Goal: Information Seeking & Learning: Learn about a topic

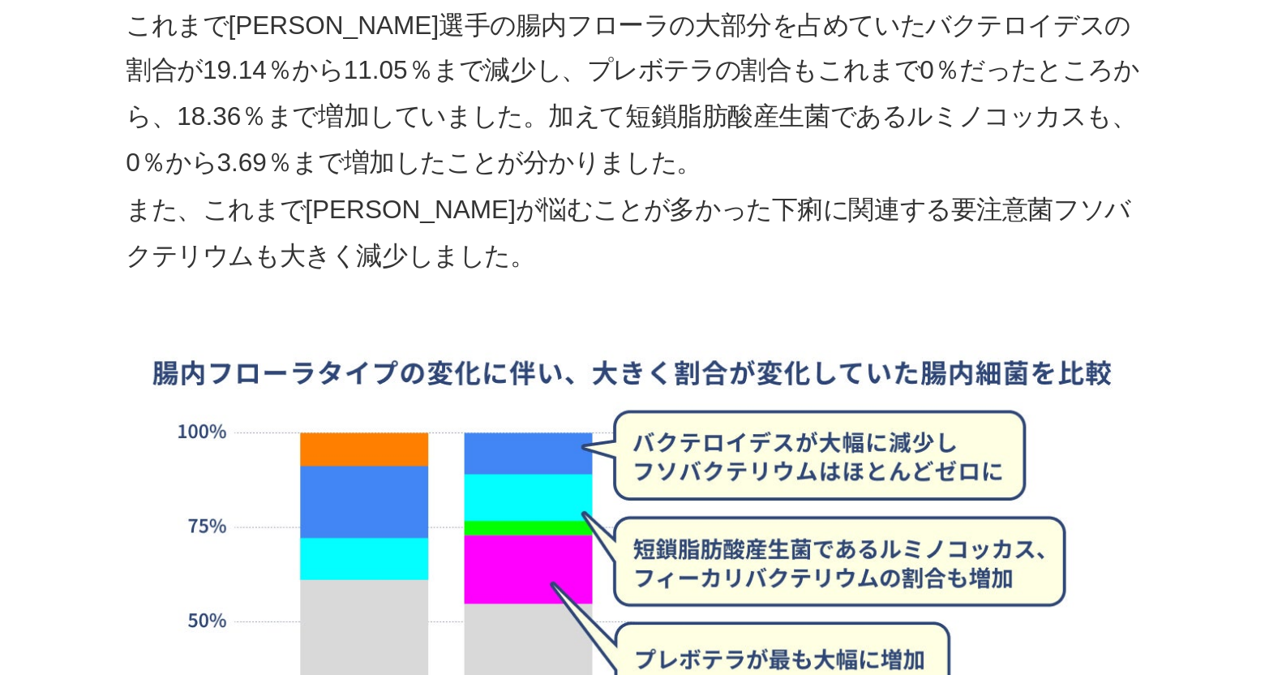
scroll to position [3841, 0]
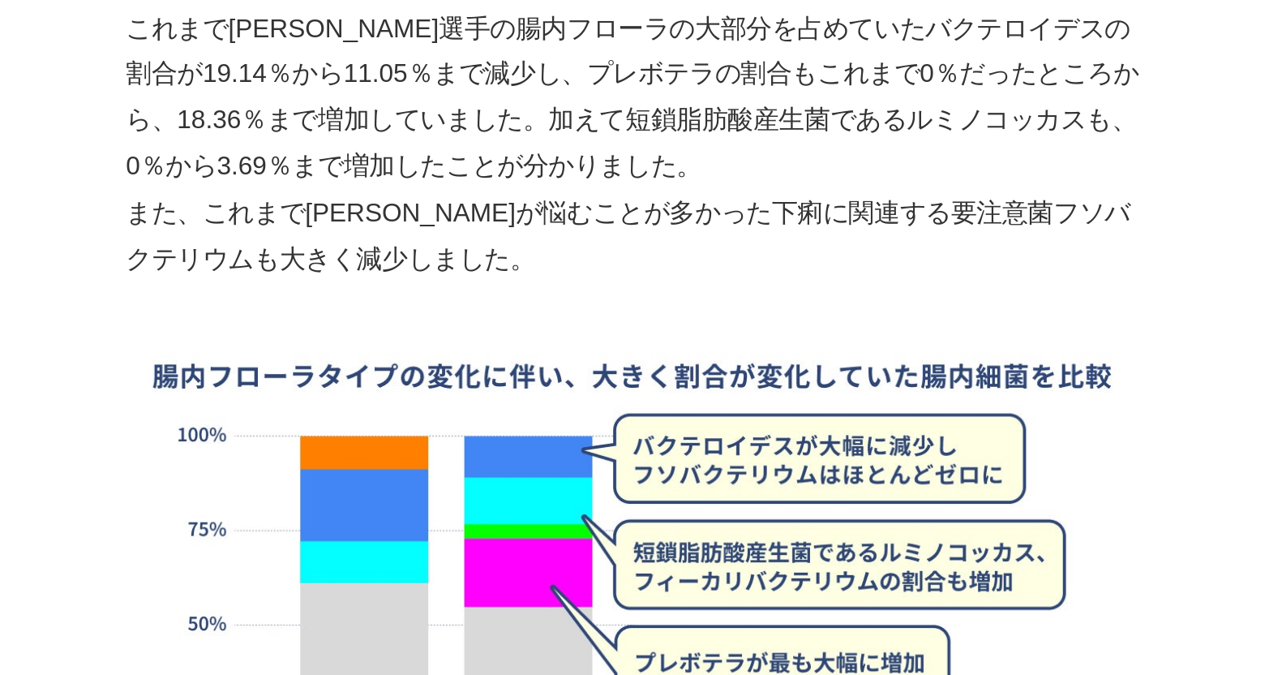
click at [574, 177] on img at bounding box center [471, 302] width 519 height 272
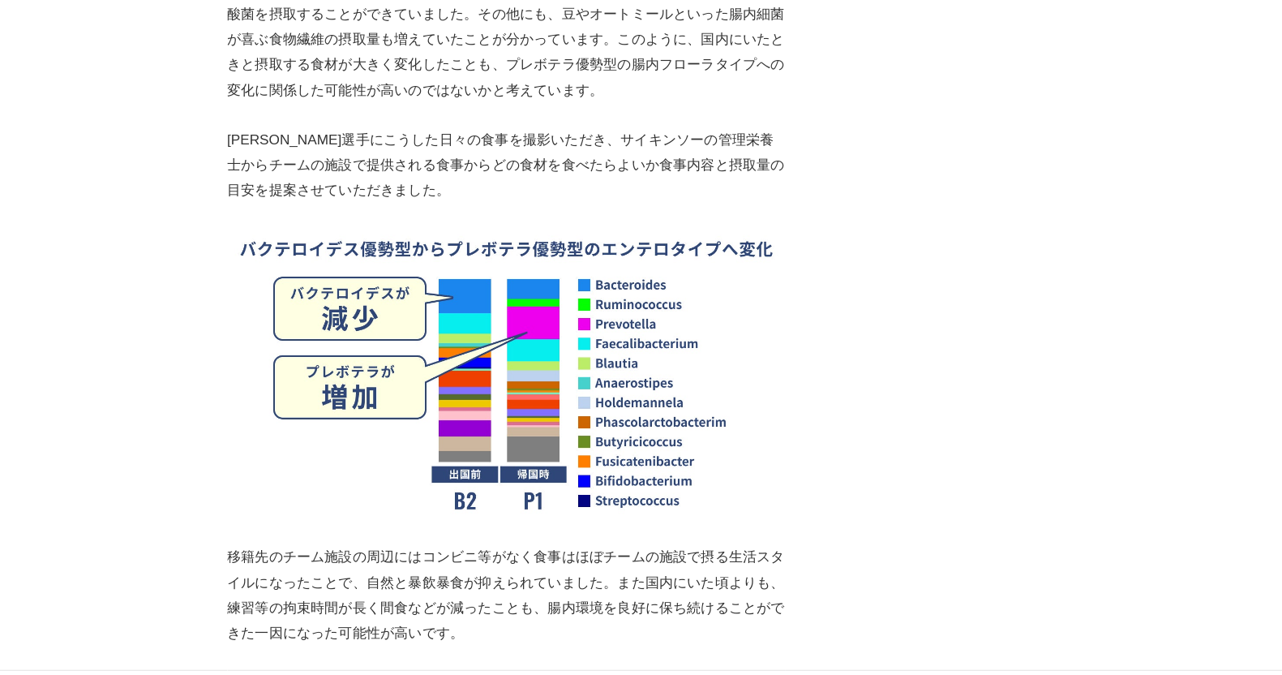
click at [624, 314] on img at bounding box center [471, 348] width 519 height 272
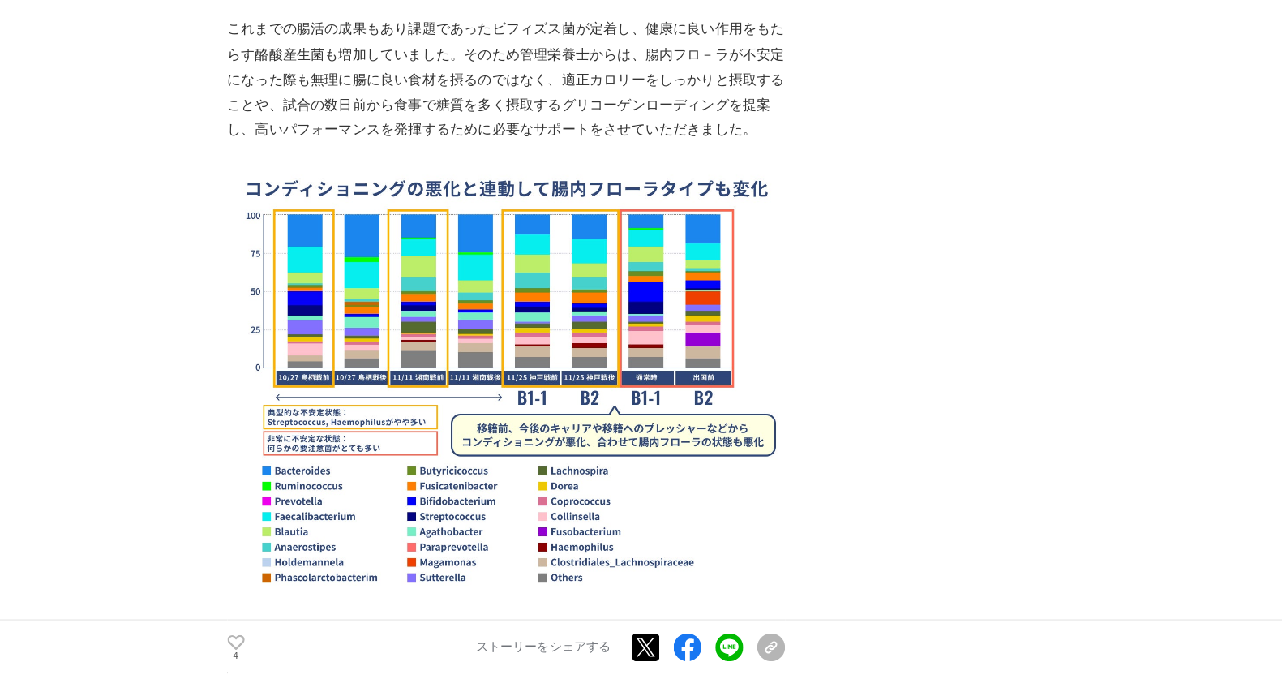
scroll to position [1625, 0]
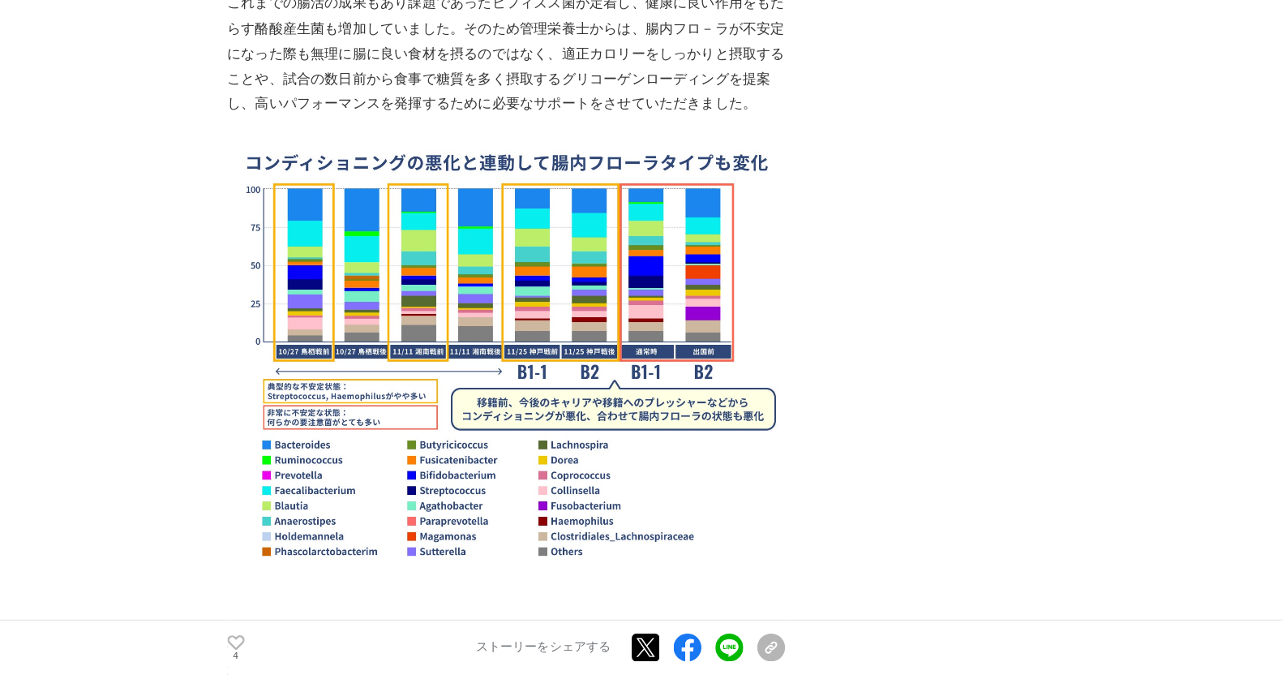
click at [594, 405] on img at bounding box center [471, 314] width 519 height 272
drag, startPoint x: 609, startPoint y: 362, endPoint x: 610, endPoint y: 390, distance: 27.6
click at [609, 364] on img at bounding box center [471, 314] width 519 height 272
click at [605, 450] on img at bounding box center [471, 511] width 519 height 122
click at [595, 319] on img at bounding box center [471, 314] width 519 height 272
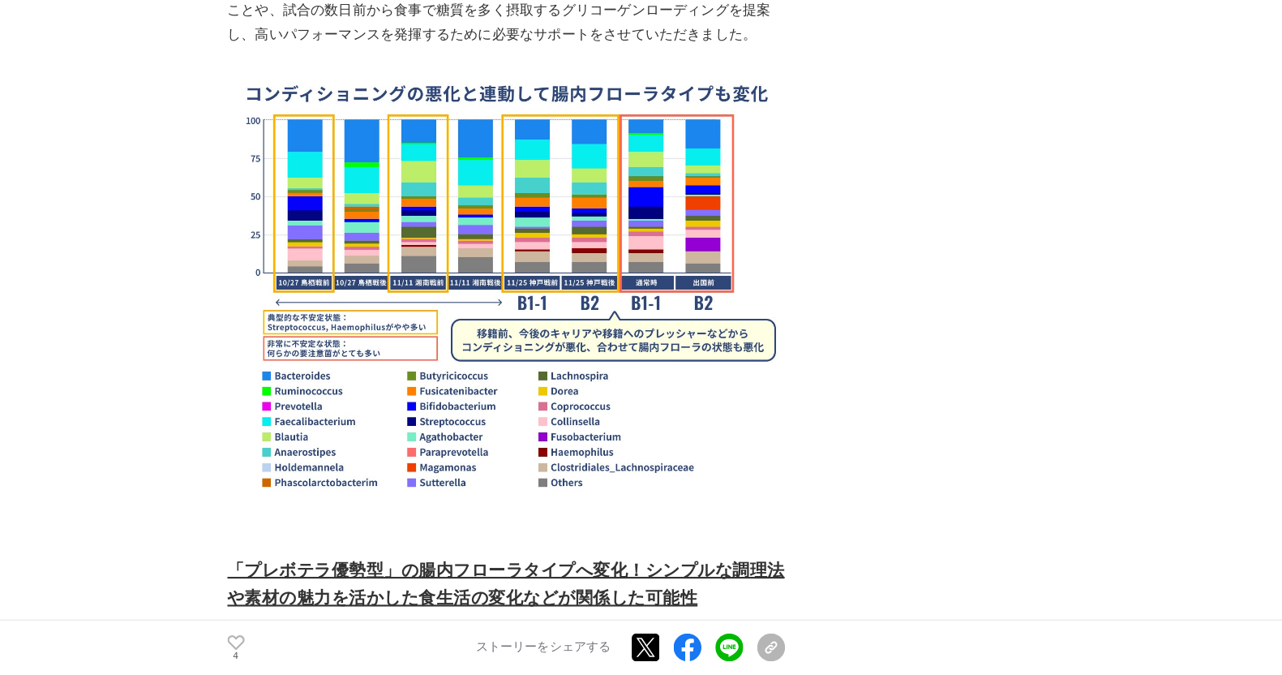
click at [595, 386] on img at bounding box center [471, 447] width 519 height 122
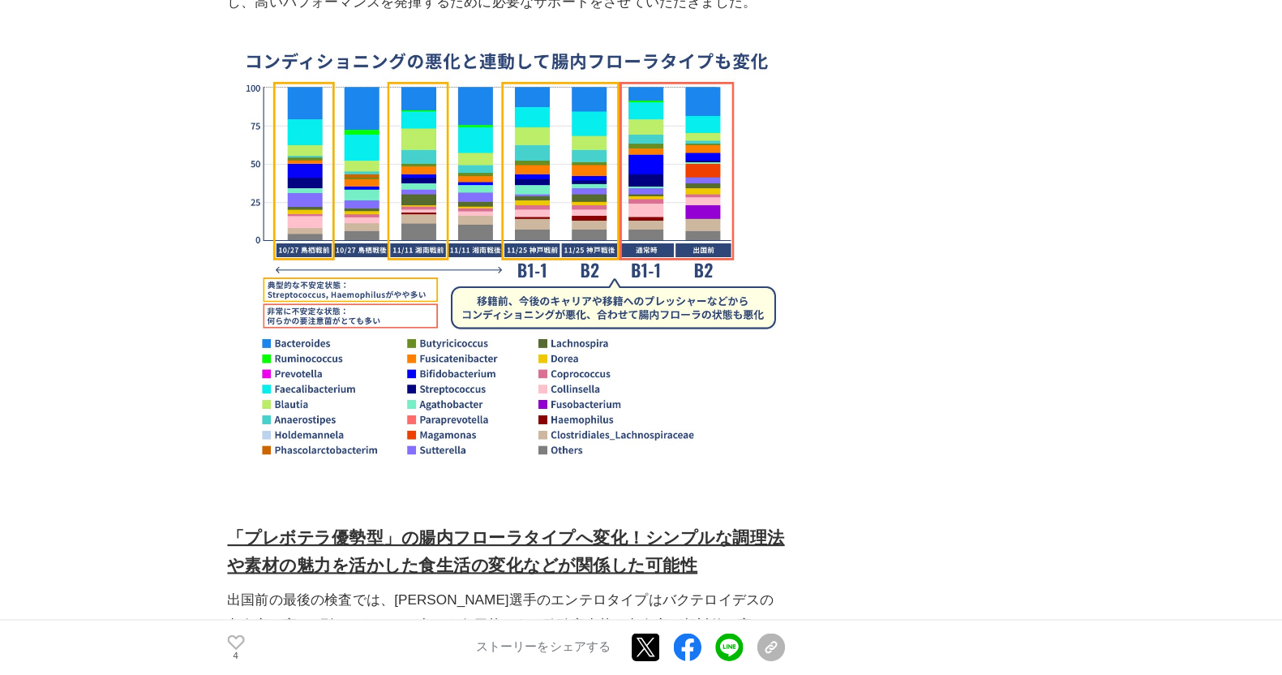
click at [595, 371] on img at bounding box center [471, 417] width 519 height 122
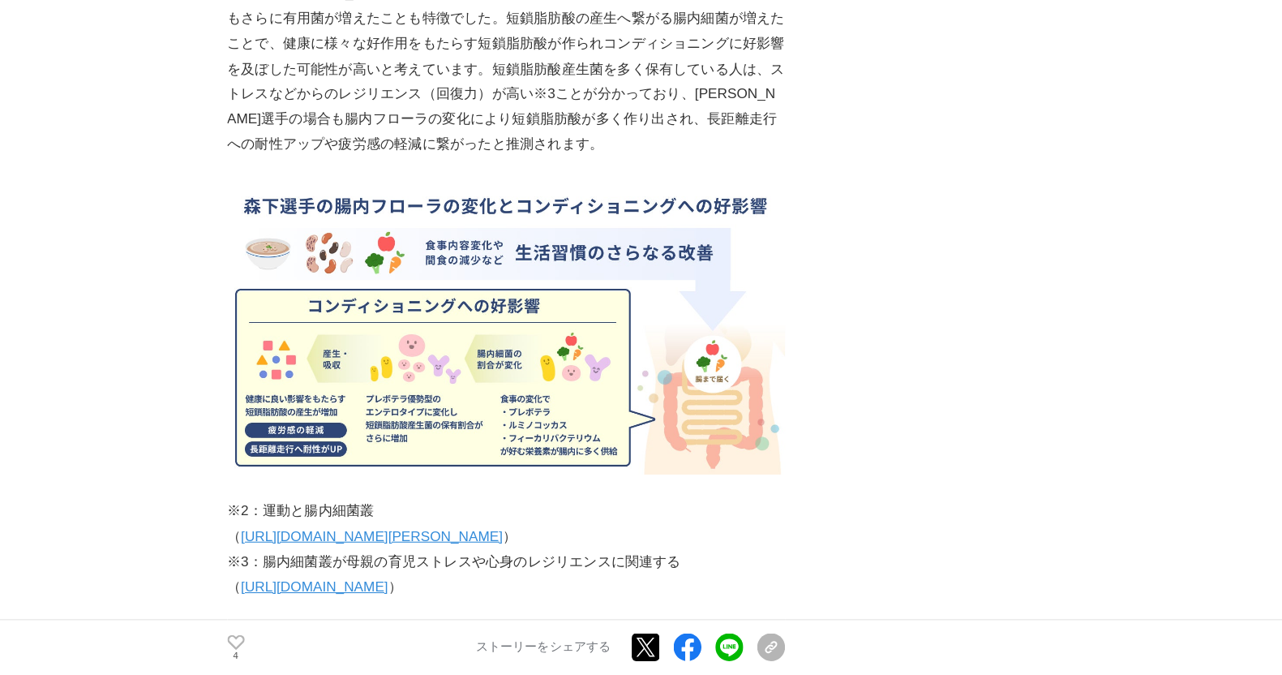
scroll to position [4669, 0]
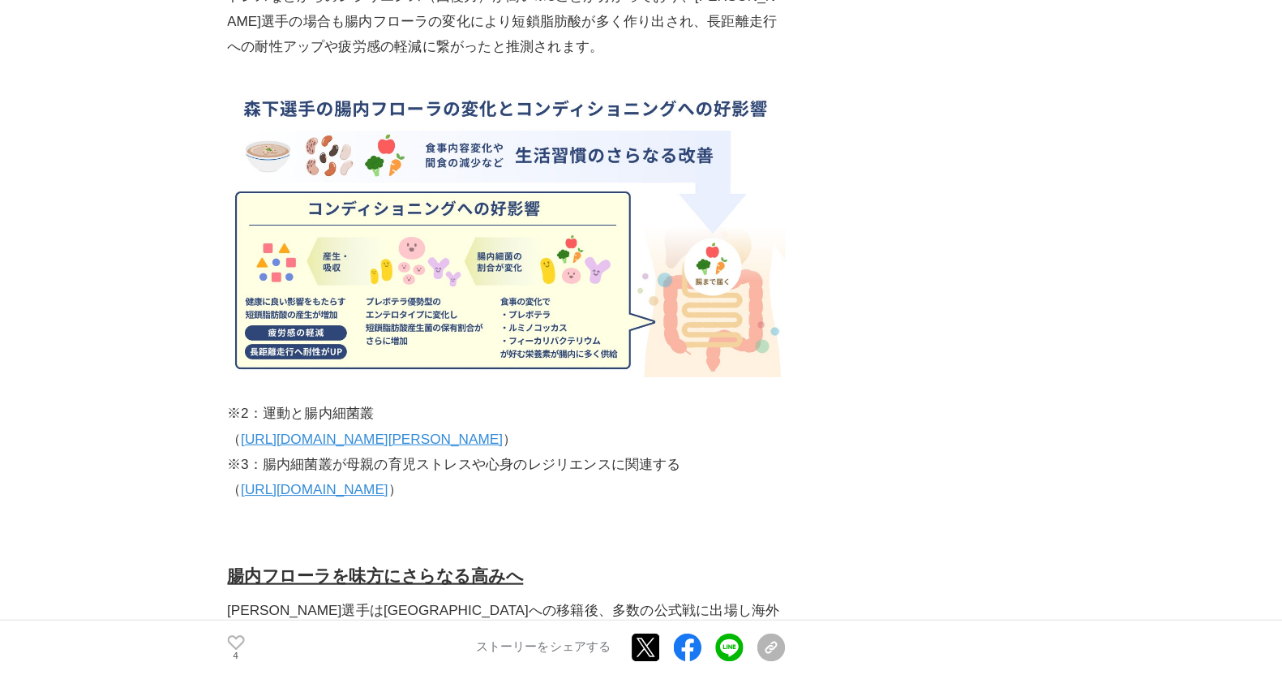
click at [649, 245] on img at bounding box center [471, 262] width 519 height 272
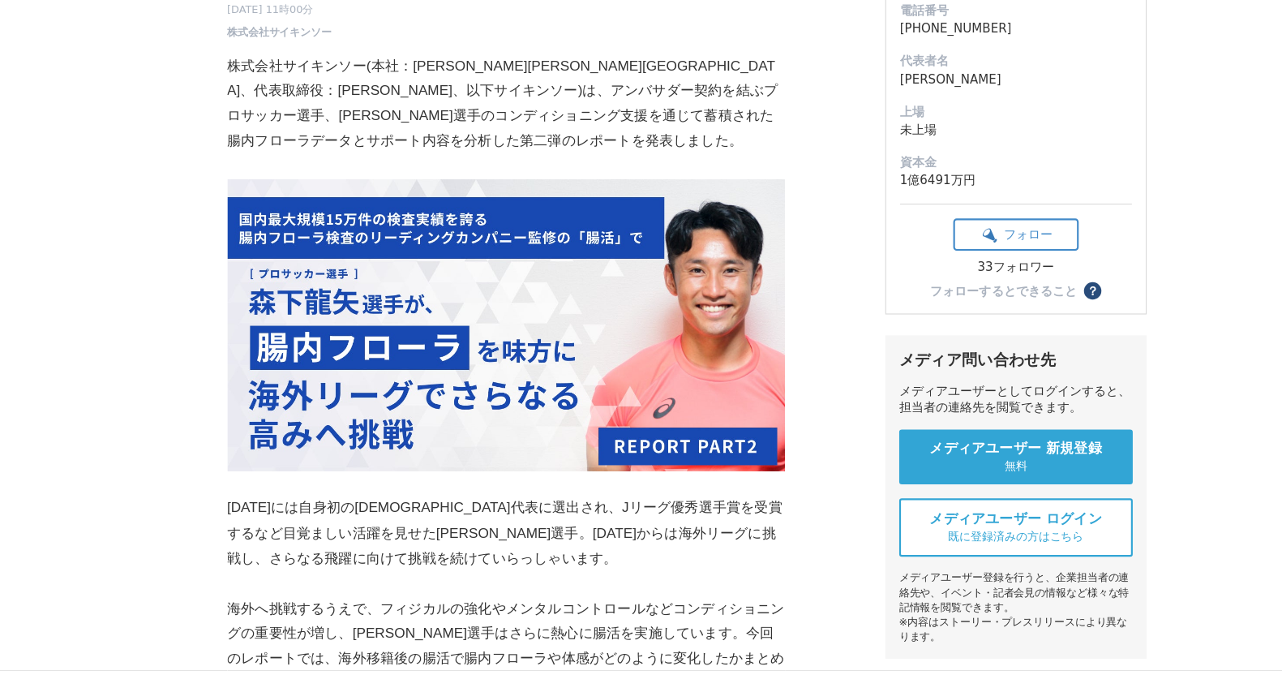
scroll to position [283, 0]
